Goal: Task Accomplishment & Management: Manage account settings

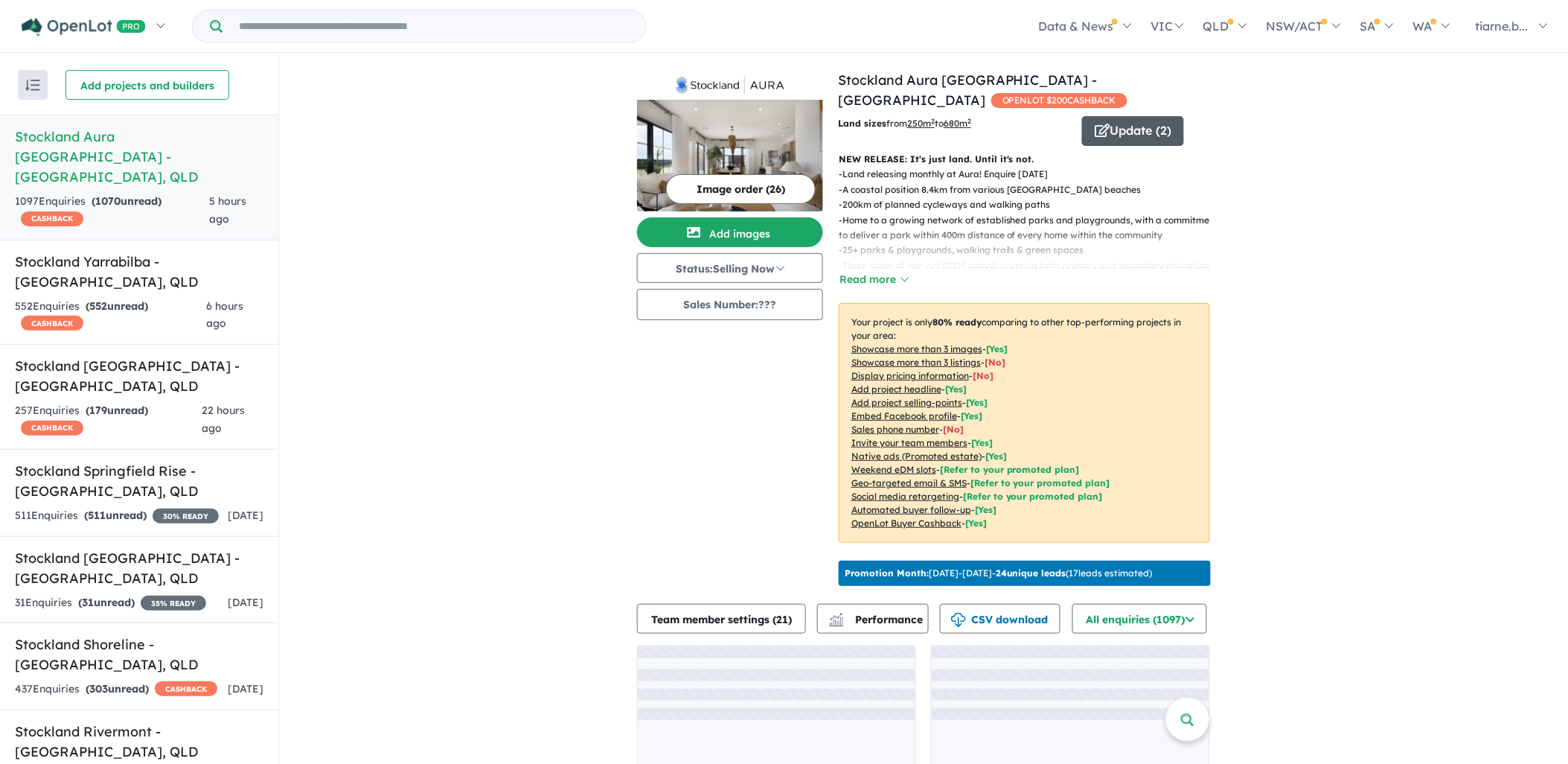
click at [1111, 132] on button "Update ( 2 )" at bounding box center [1133, 131] width 102 height 30
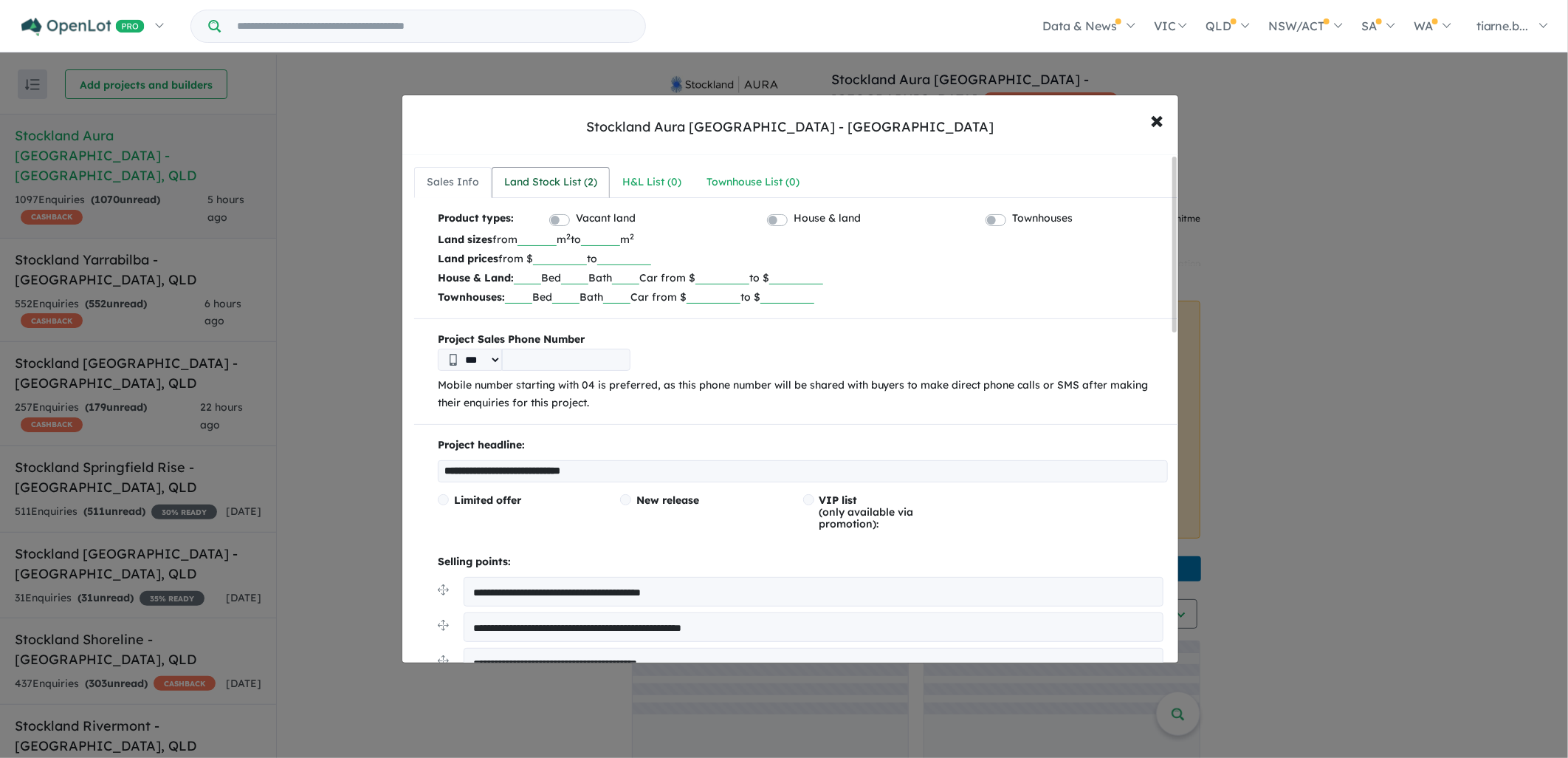
click at [565, 183] on div "Land Stock List ( 2 )" at bounding box center [551, 182] width 93 height 18
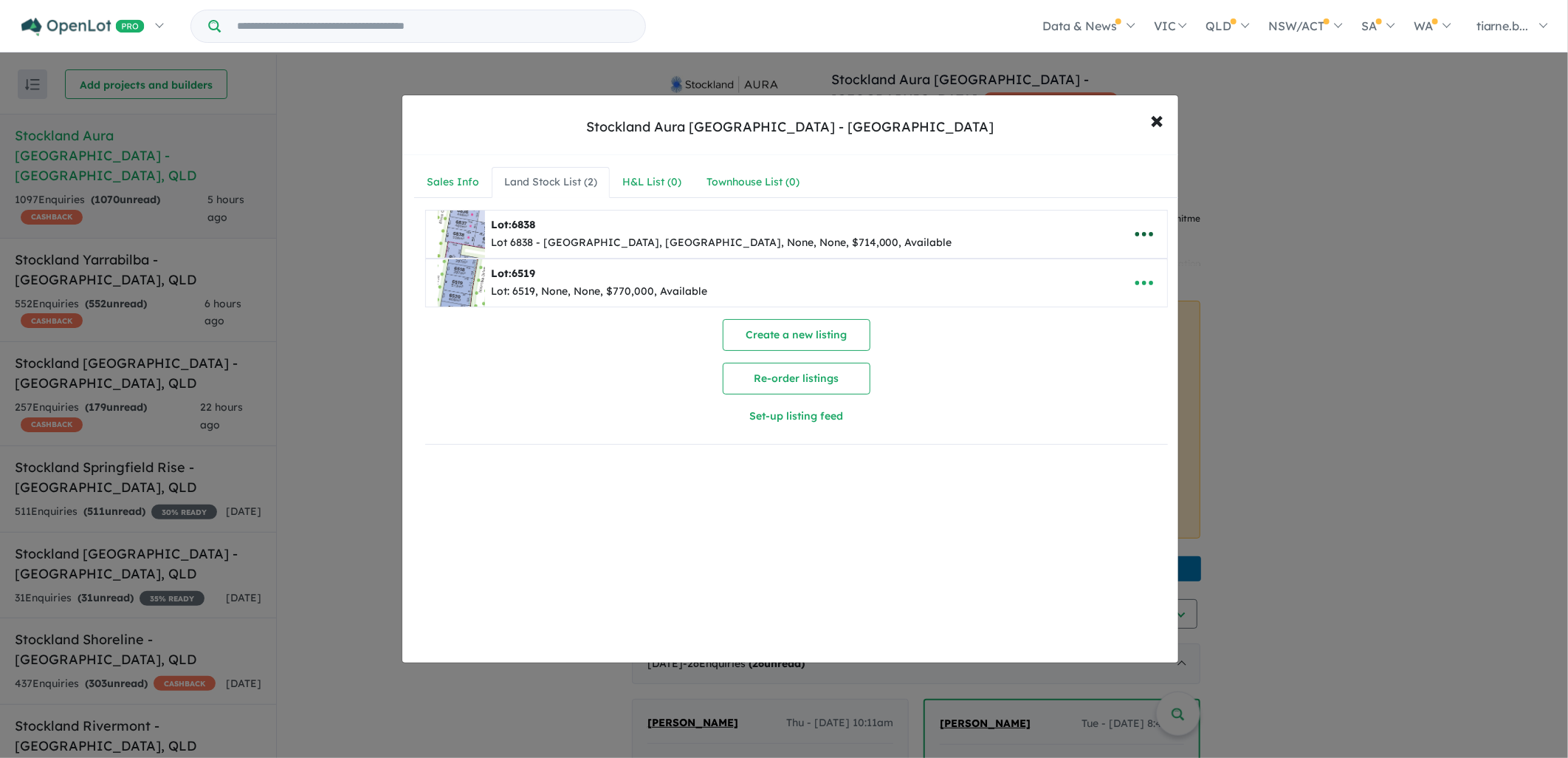
click at [1134, 231] on icon "button" at bounding box center [1144, 233] width 22 height 22
click at [1115, 305] on link "Remove" at bounding box center [1112, 305] width 109 height 34
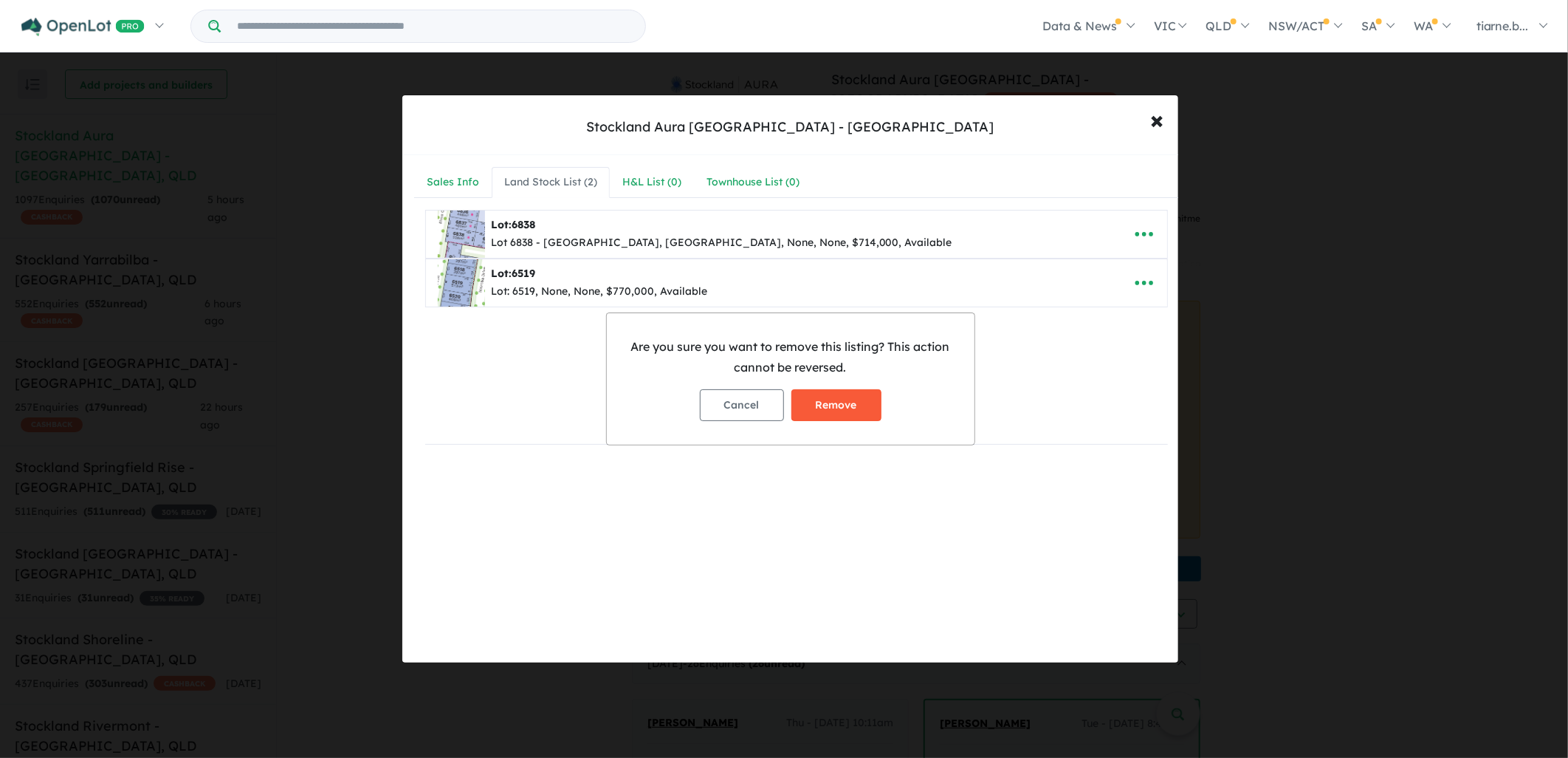
click at [827, 404] on button "Remove" at bounding box center [836, 405] width 90 height 31
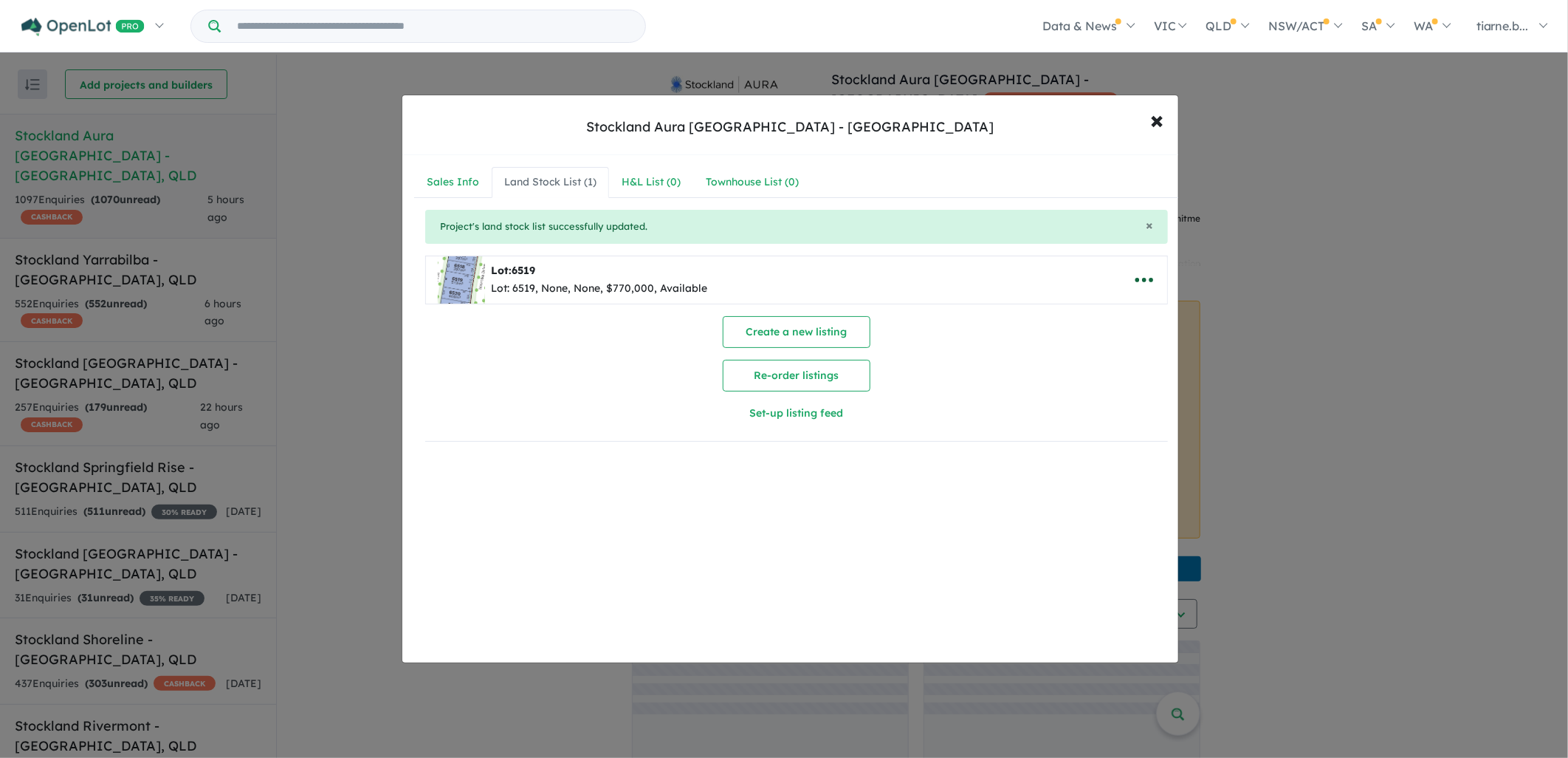
click at [1140, 278] on icon "button" at bounding box center [1144, 280] width 18 height 5
click at [1116, 351] on link "Remove" at bounding box center [1112, 350] width 109 height 34
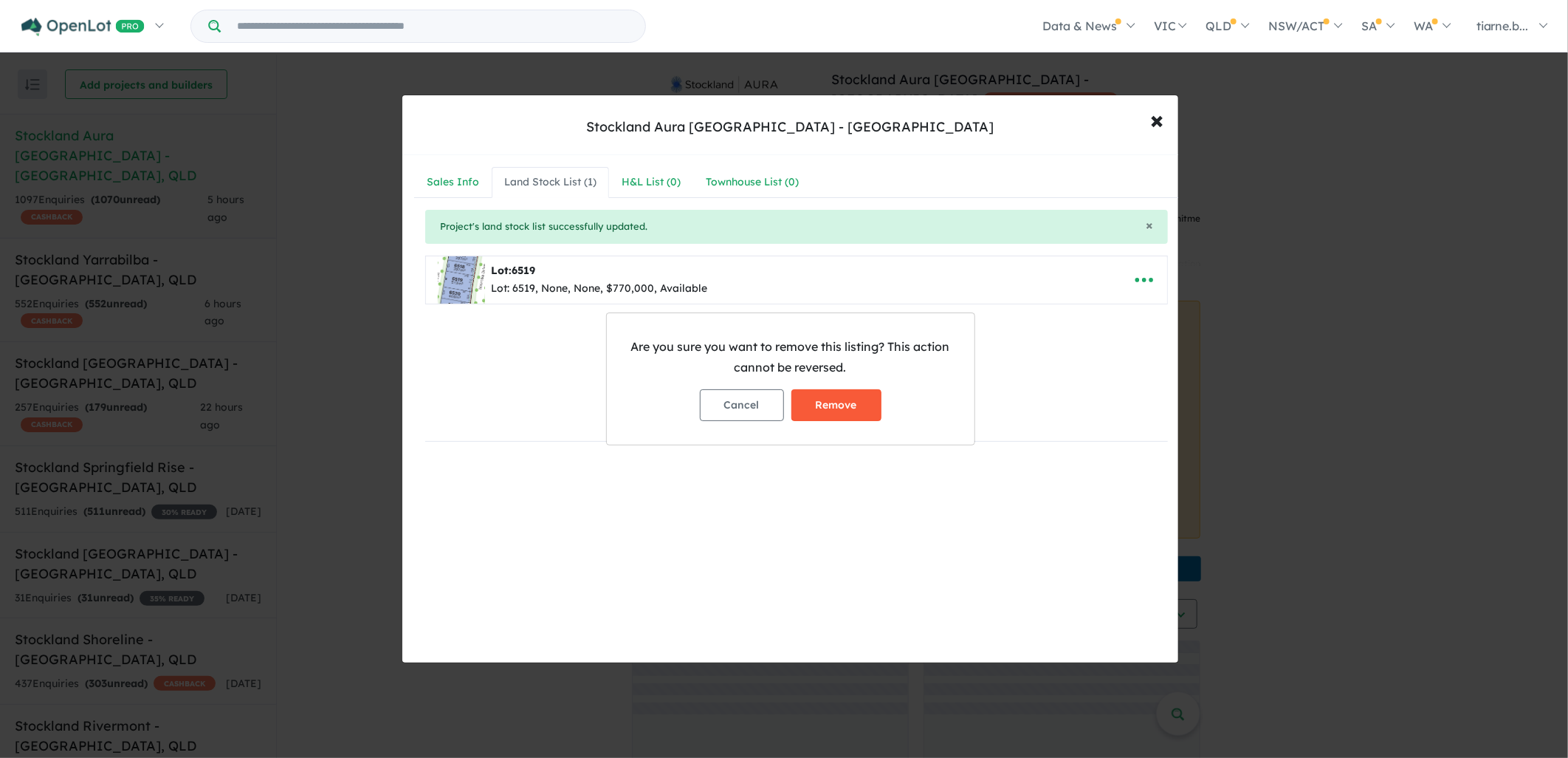
click at [833, 403] on button "Remove" at bounding box center [836, 405] width 90 height 31
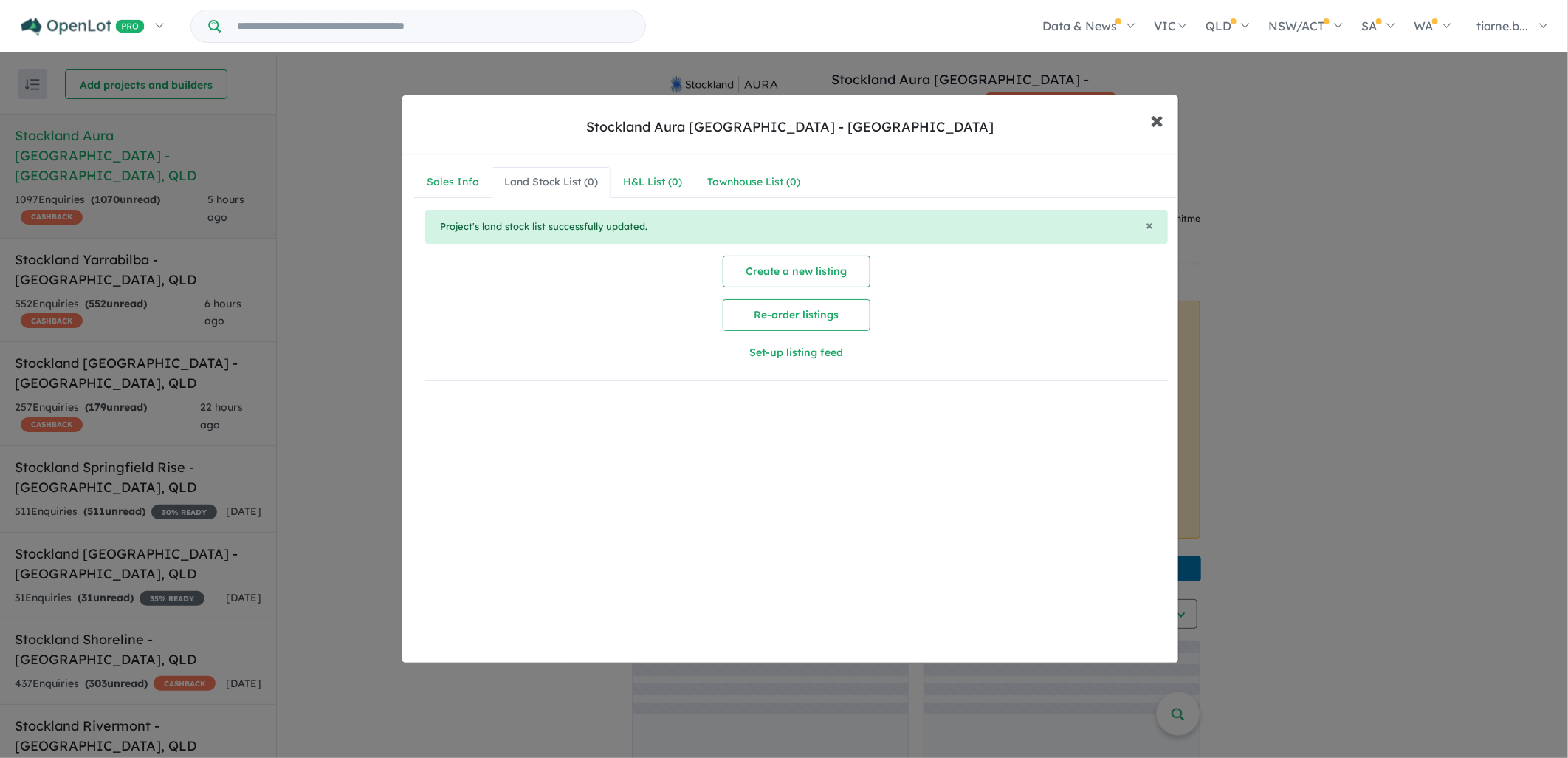
click at [1152, 127] on span "×" at bounding box center [1157, 119] width 13 height 31
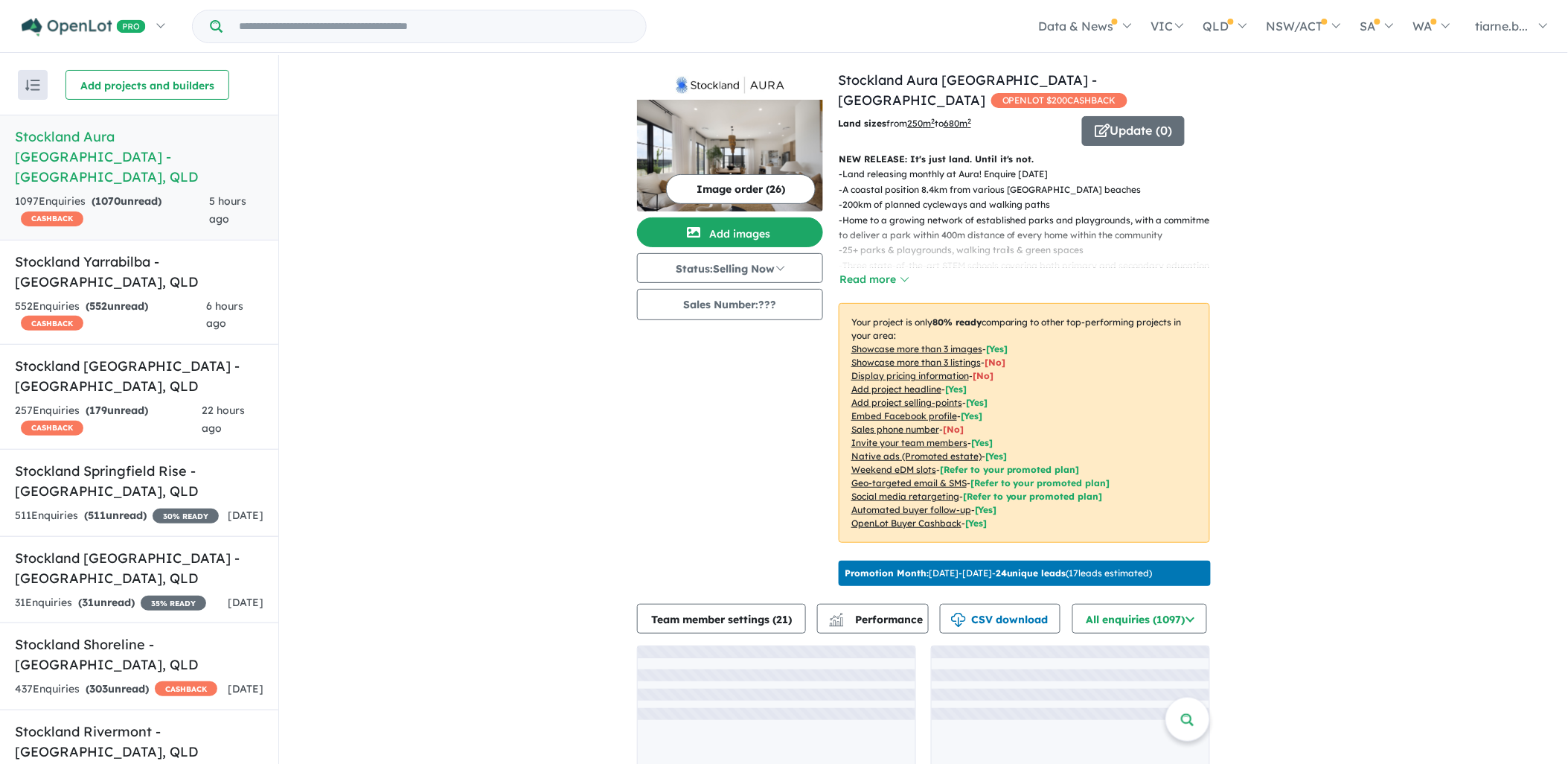
click at [1322, 229] on div "View 11 projects in your account Stockland Aura [GEOGRAPHIC_DATA] - Banya OPENL…" at bounding box center [923, 442] width 1289 height 774
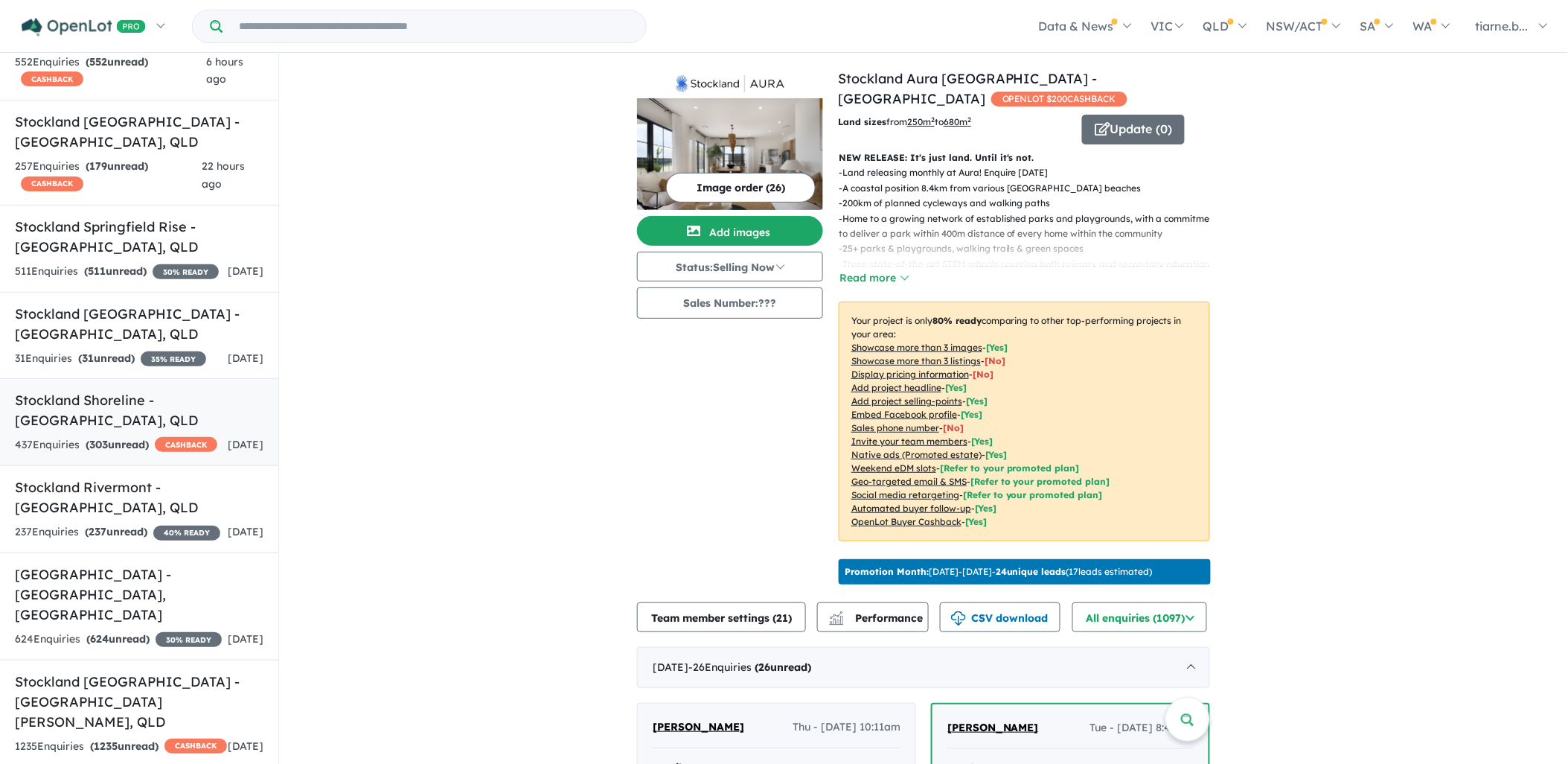
scroll to position [236, 0]
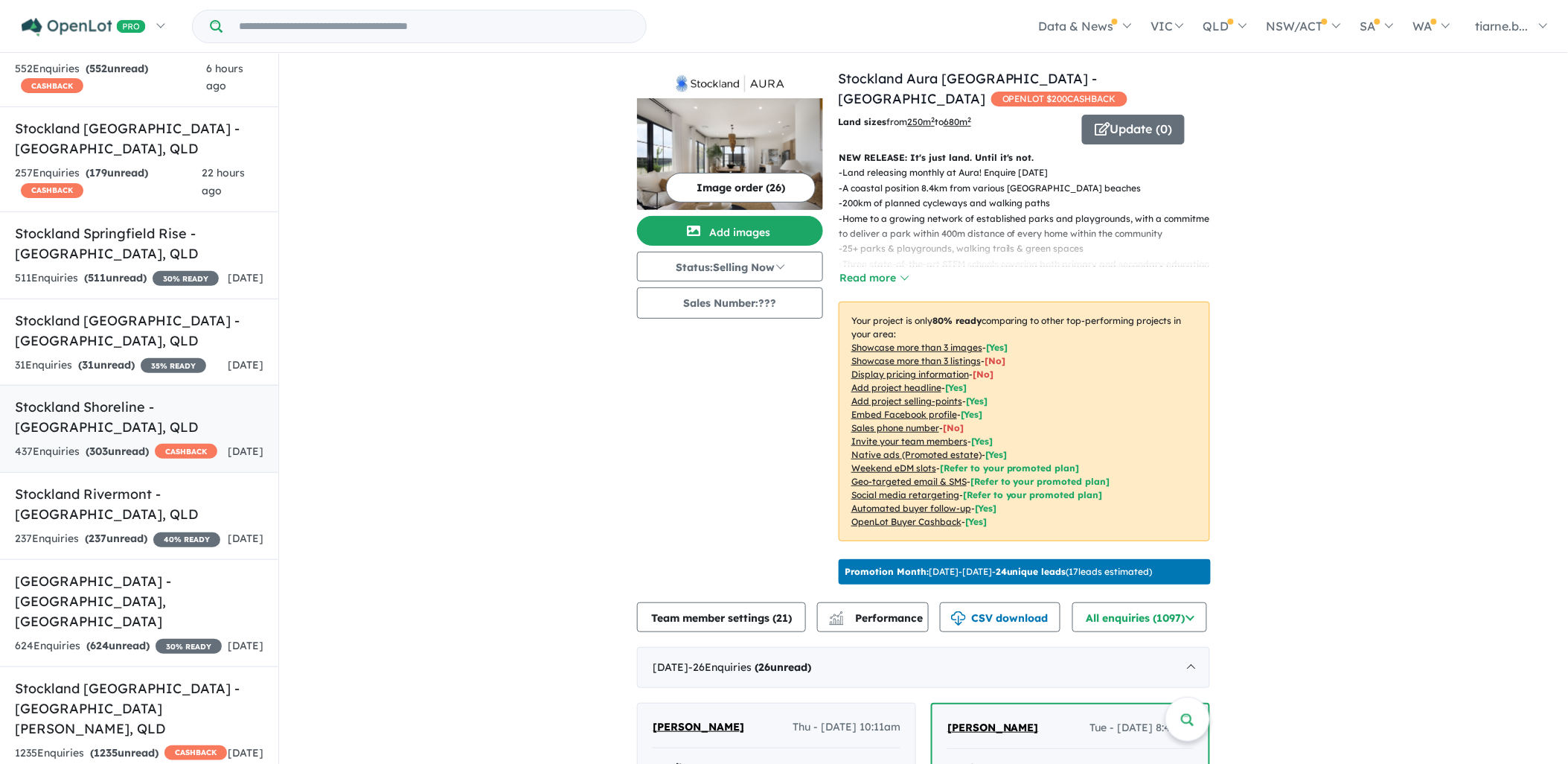
click at [140, 437] on h5 "Stockland Shoreline - [GEOGRAPHIC_DATA] , [GEOGRAPHIC_DATA]" at bounding box center [139, 417] width 249 height 40
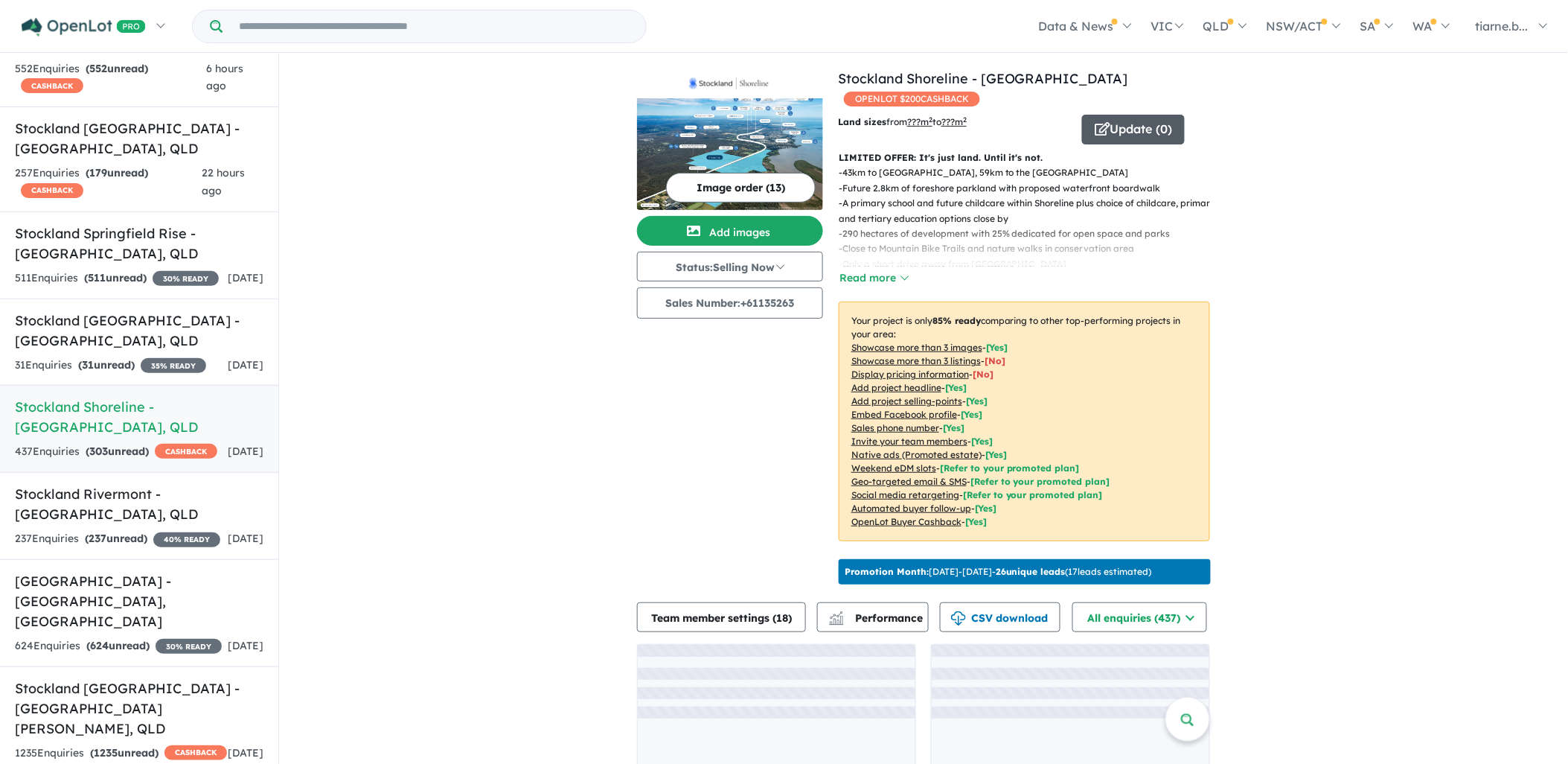
click at [1124, 114] on button "Update ( 0 )" at bounding box center [1133, 129] width 103 height 30
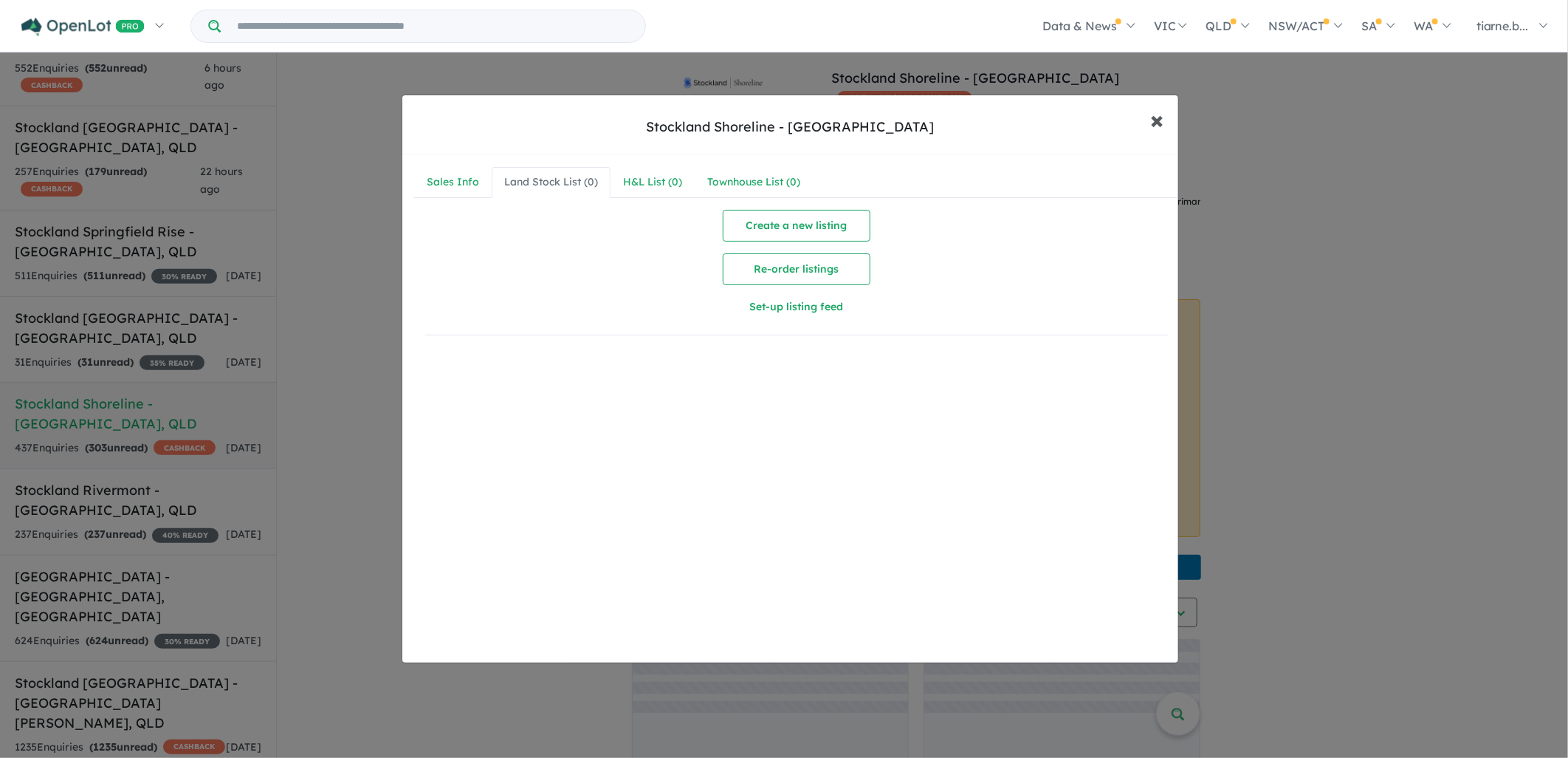
click at [1157, 122] on span "×" at bounding box center [1157, 119] width 13 height 31
